Goal: Navigation & Orientation: Find specific page/section

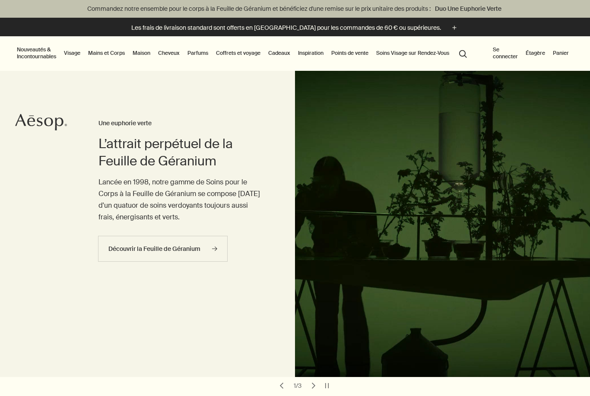
click at [144, 53] on link "Maison" at bounding box center [141, 53] width 21 height 10
click at [143, 54] on link "Maison" at bounding box center [141, 53] width 21 height 10
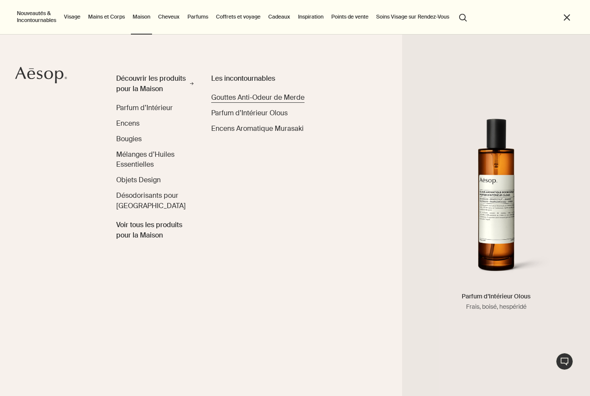
click at [286, 97] on span "Gouttes Anti-Odeur de Merde" at bounding box center [257, 97] width 93 height 9
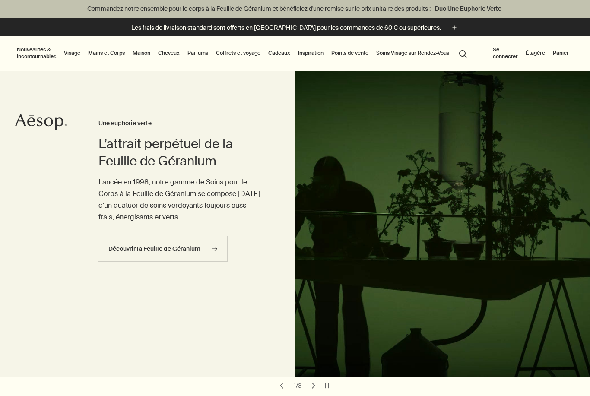
click at [146, 53] on link "Maison" at bounding box center [141, 53] width 21 height 10
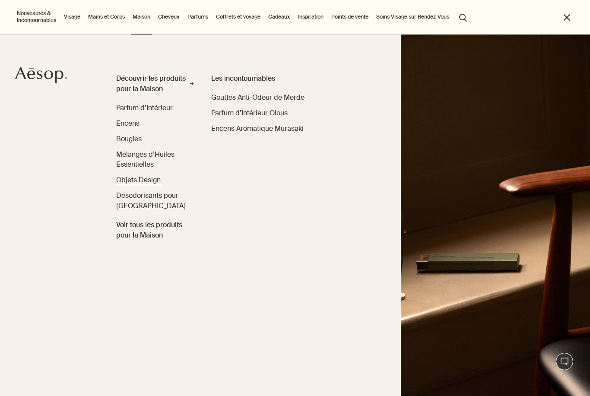
click at [144, 177] on span "Objets Design" at bounding box center [138, 179] width 44 height 9
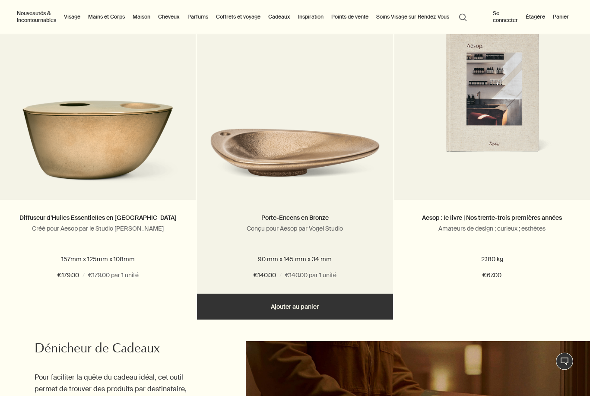
scroll to position [263, 0]
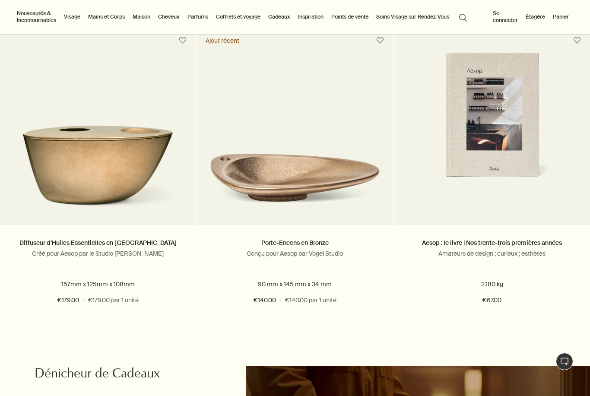
click at [110, 17] on link "Mains et Corps" at bounding box center [106, 17] width 40 height 10
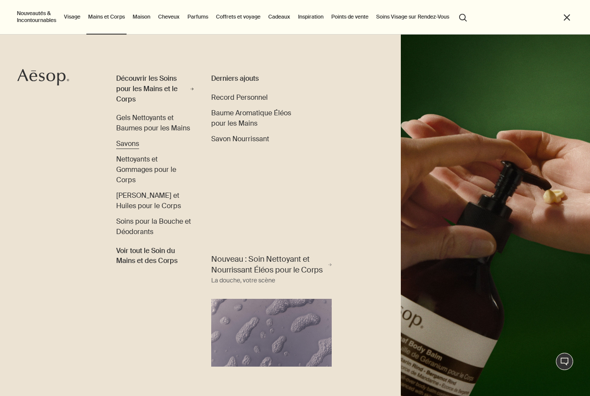
click at [132, 142] on span "Savons" at bounding box center [127, 143] width 23 height 9
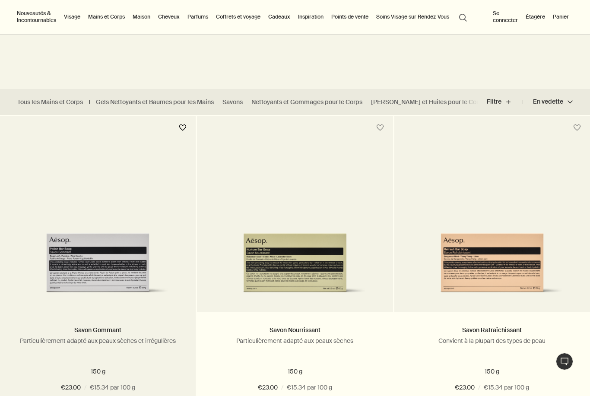
scroll to position [148, 0]
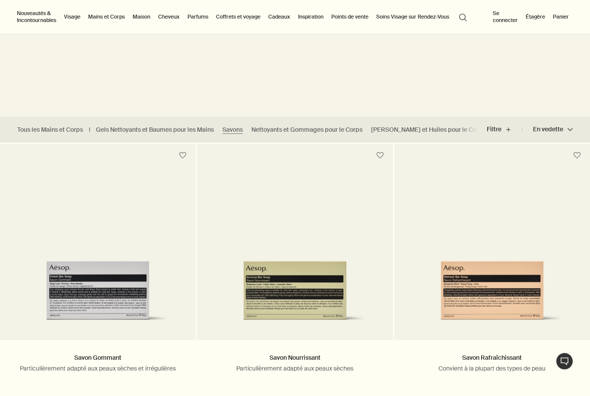
click at [114, 15] on link "Mains et Corps" at bounding box center [106, 17] width 40 height 10
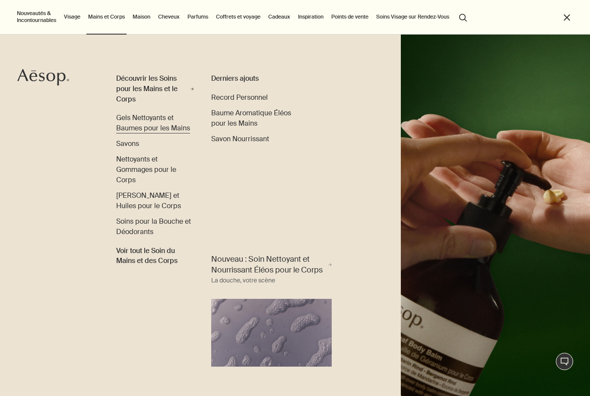
click at [154, 117] on span "Gels Nettoyants et Baumes pour les Mains" at bounding box center [153, 122] width 74 height 19
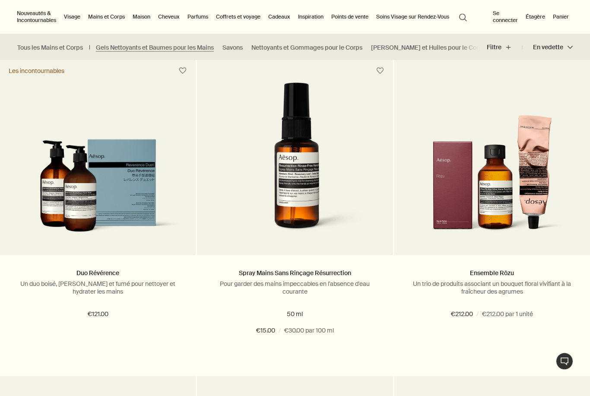
scroll to position [683, 0]
